Goal: Find specific page/section: Find specific page/section

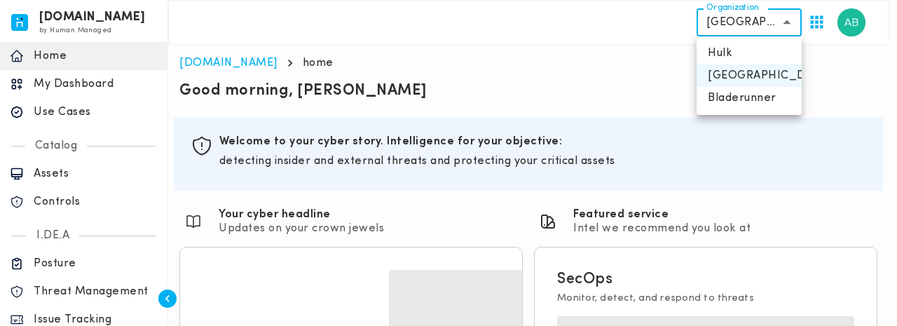
click at [866, 78] on div at bounding box center [448, 163] width 897 height 326
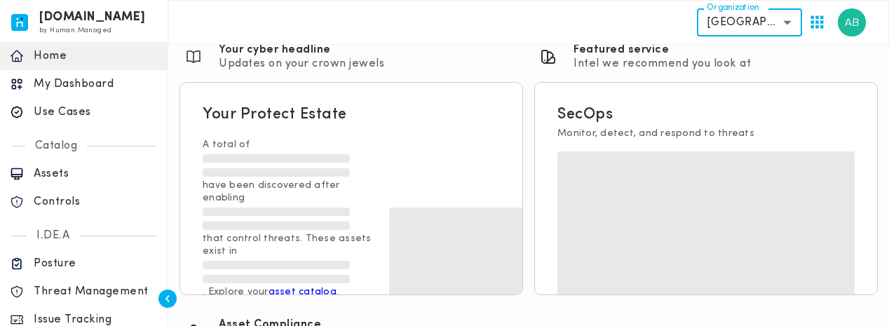
scroll to position [181, 0]
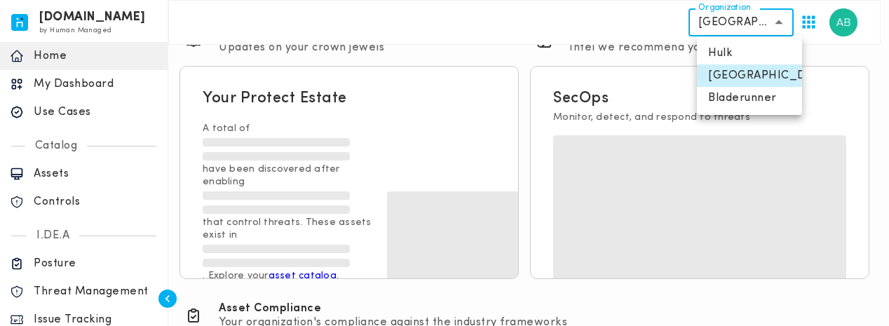
click at [761, 30] on body "[DOMAIN_NAME] by Human Managed {"resourceSet":[{"resourceId":"invicta-io/web/na…" at bounding box center [444, 198] width 889 height 758
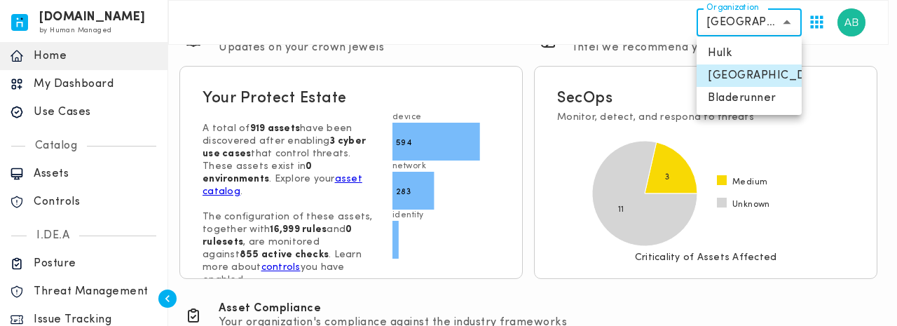
click at [526, 235] on div at bounding box center [448, 163] width 897 height 326
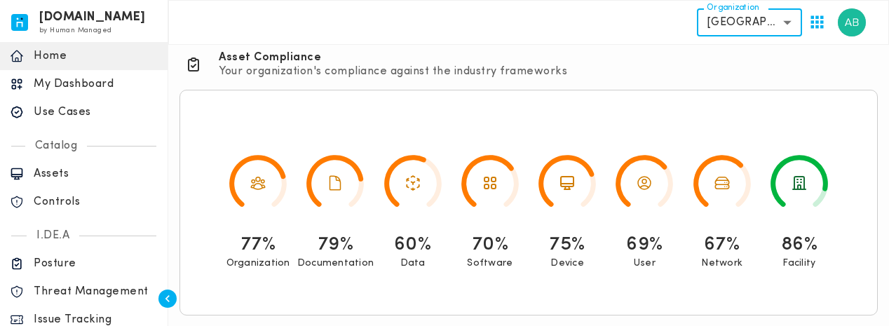
scroll to position [0, 0]
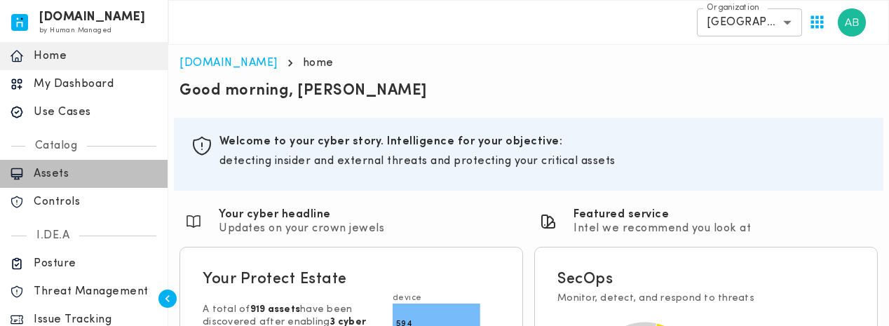
click at [50, 177] on p "Assets" at bounding box center [96, 174] width 124 height 14
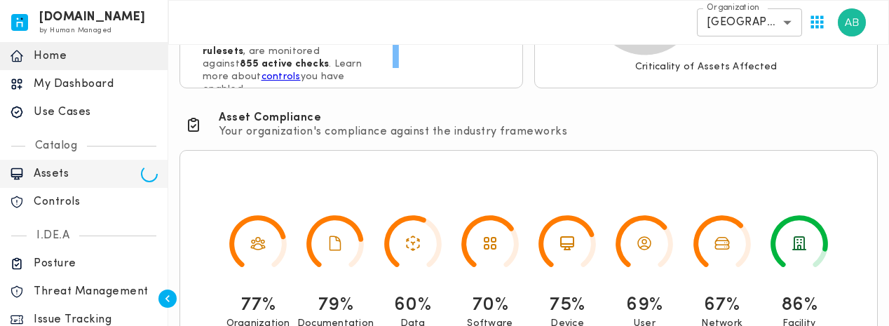
scroll to position [432, 0]
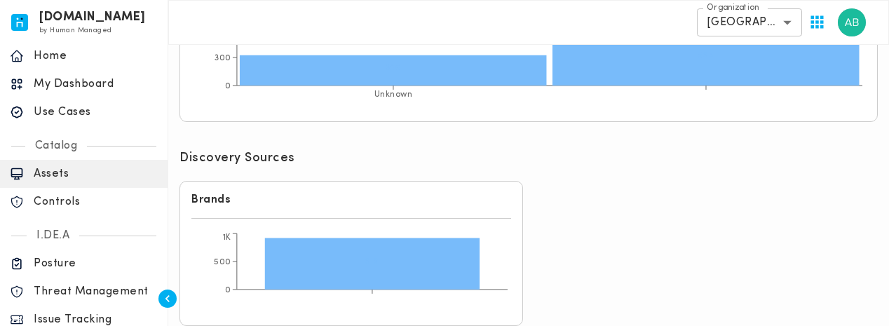
scroll to position [573, 0]
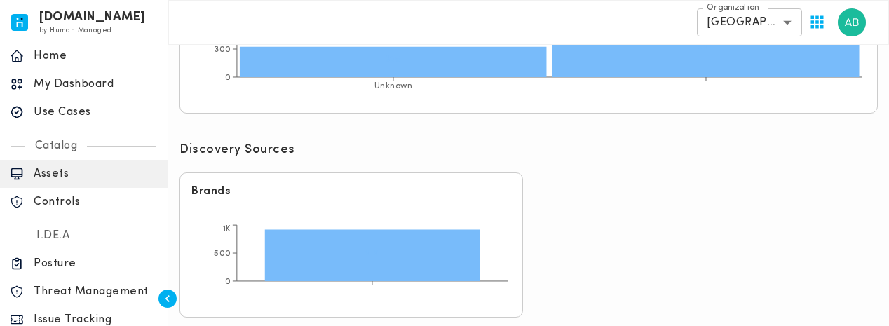
click at [51, 210] on div "Controls" at bounding box center [83, 202] width 167 height 28
click at [506, 136] on div "Discovery Sources" at bounding box center [528, 151] width 709 height 31
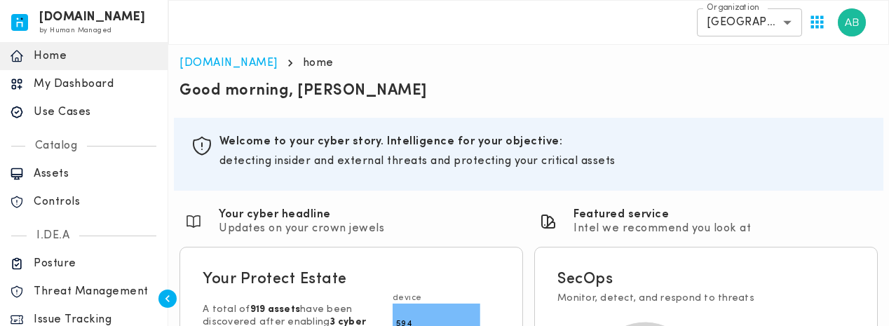
click at [706, 11] on label "Organization" at bounding box center [732, 8] width 53 height 12
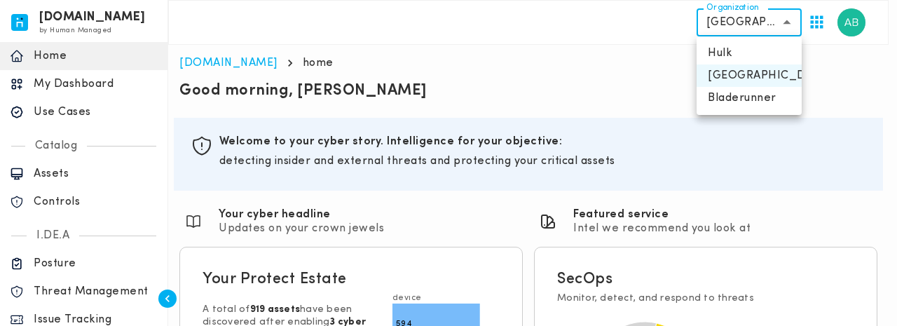
click at [514, 60] on div at bounding box center [448, 163] width 897 height 326
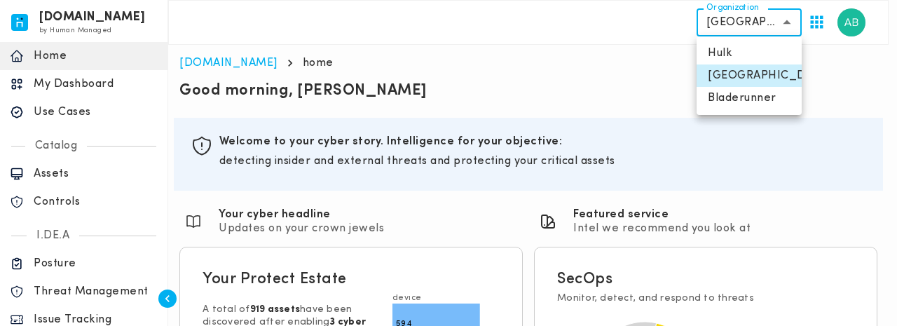
click at [535, 113] on div at bounding box center [448, 163] width 897 height 326
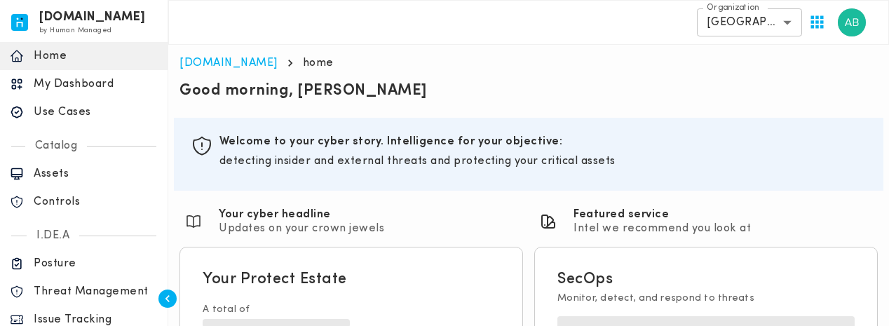
click at [741, 39] on div "**********" at bounding box center [528, 22] width 720 height 45
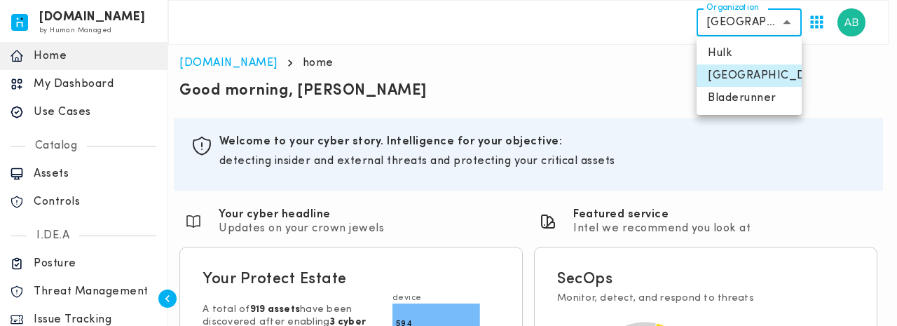
click at [575, 30] on div at bounding box center [448, 163] width 897 height 326
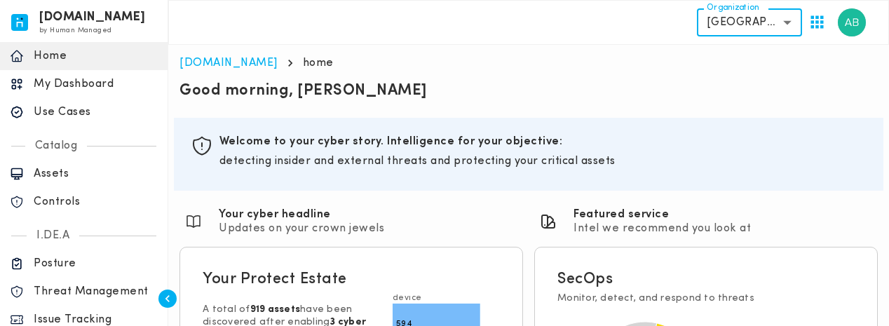
click at [639, 122] on div "Section ID: objectives Welcome to your cyber story. Intelligence for your objec…" at bounding box center [528, 154] width 709 height 73
drag, startPoint x: 891, startPoint y: 2, endPoint x: 511, endPoint y: 64, distance: 384.9
click at [511, 64] on ol "invicta.io home" at bounding box center [528, 63] width 698 height 14
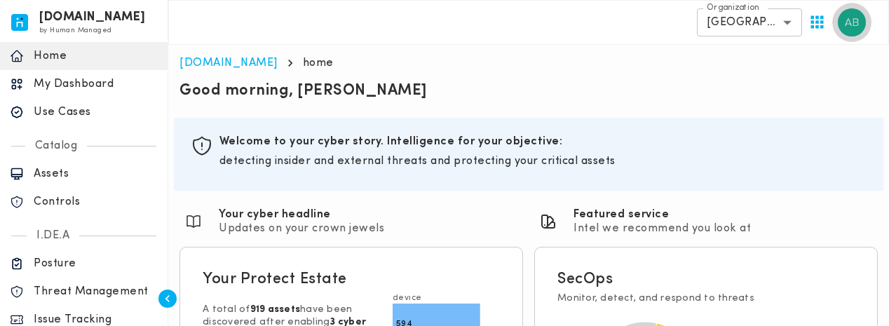
click at [848, 26] on img "button" at bounding box center [851, 22] width 28 height 28
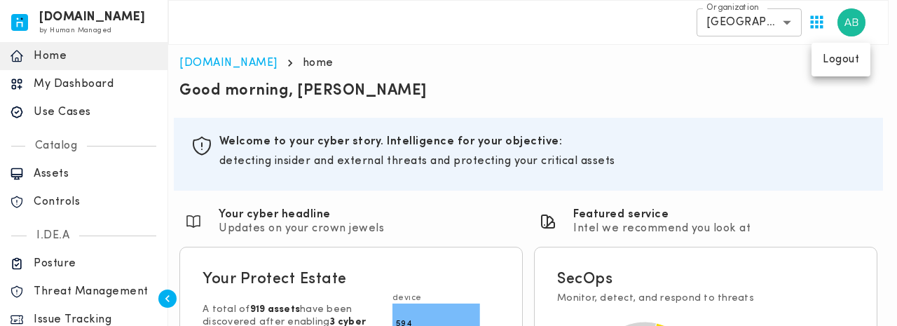
click at [835, 66] on p "Logout" at bounding box center [841, 60] width 36 height 14
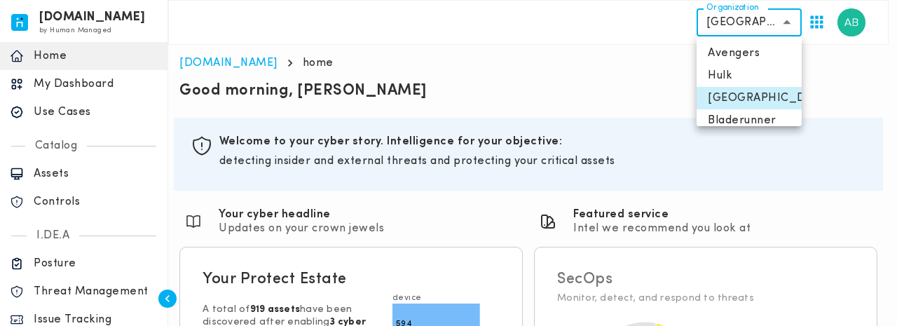
click at [757, 46] on li "Avengers" at bounding box center [749, 53] width 105 height 22
type input "**********"
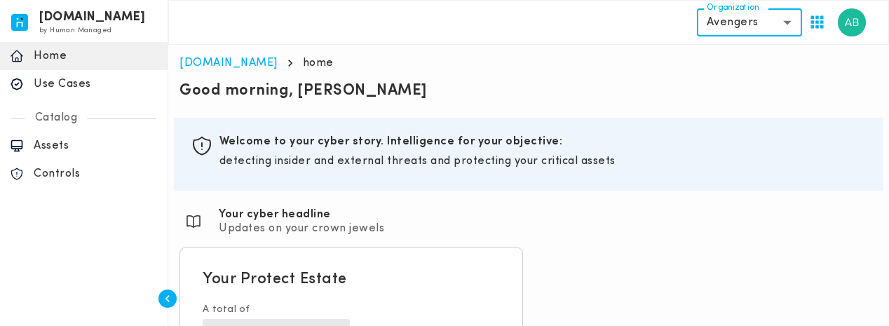
click at [62, 144] on p "Assets" at bounding box center [96, 146] width 124 height 14
